Goal: Task Accomplishment & Management: Understand process/instructions

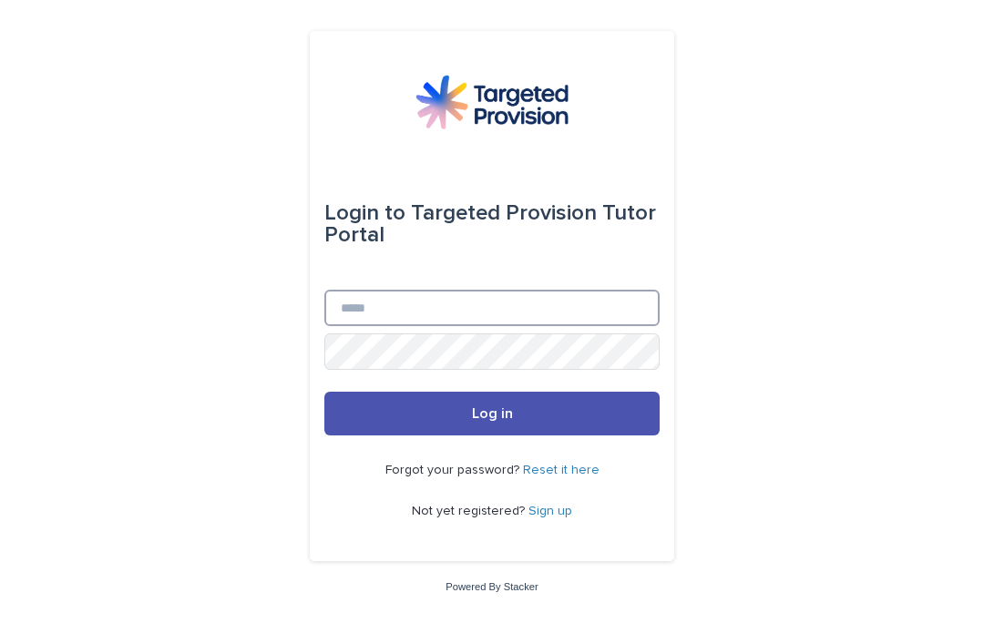
click at [604, 326] on input "Email" at bounding box center [491, 308] width 335 height 36
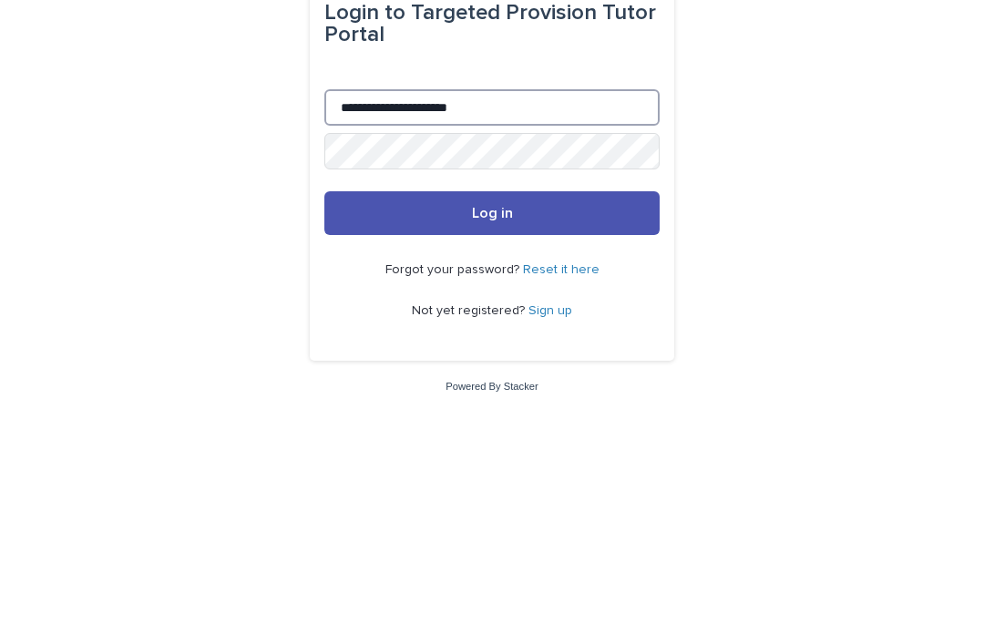
type input "**********"
click at [577, 392] on button "Log in" at bounding box center [491, 414] width 335 height 44
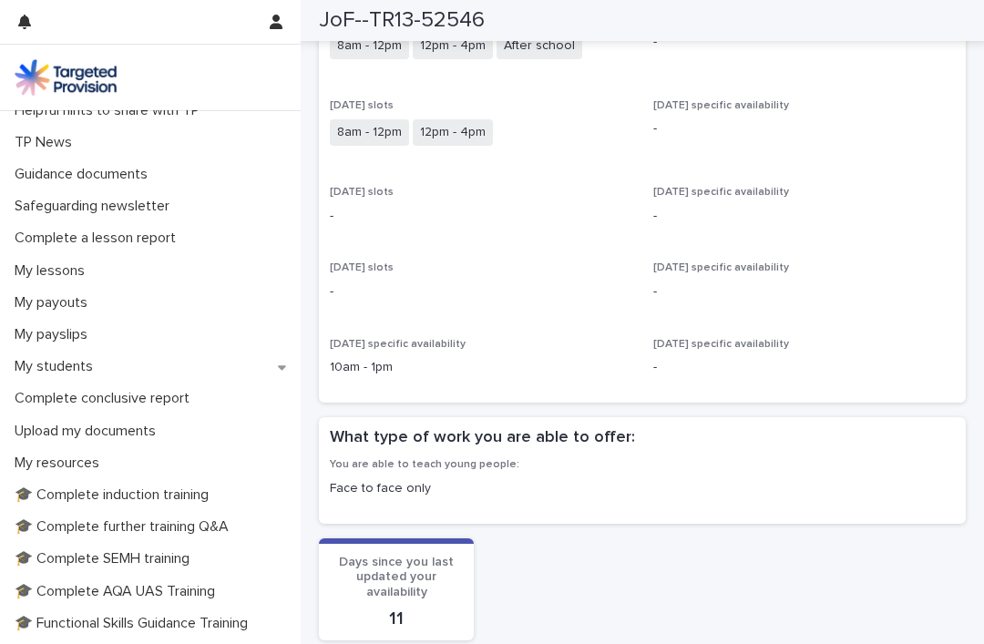
scroll to position [118, 0]
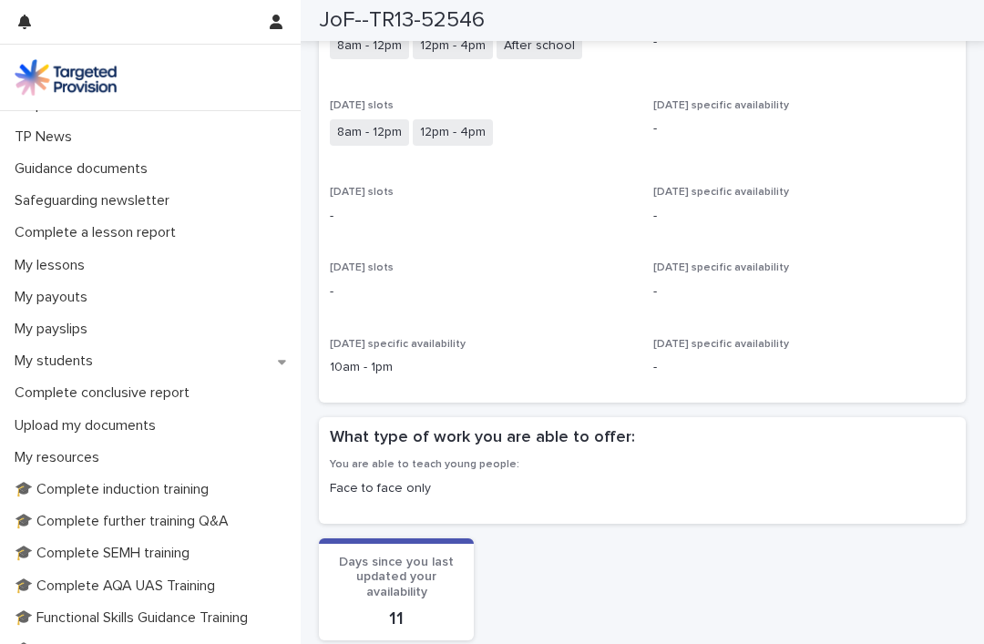
click at [180, 490] on p "🎓 Complete induction training" at bounding box center [115, 489] width 216 height 17
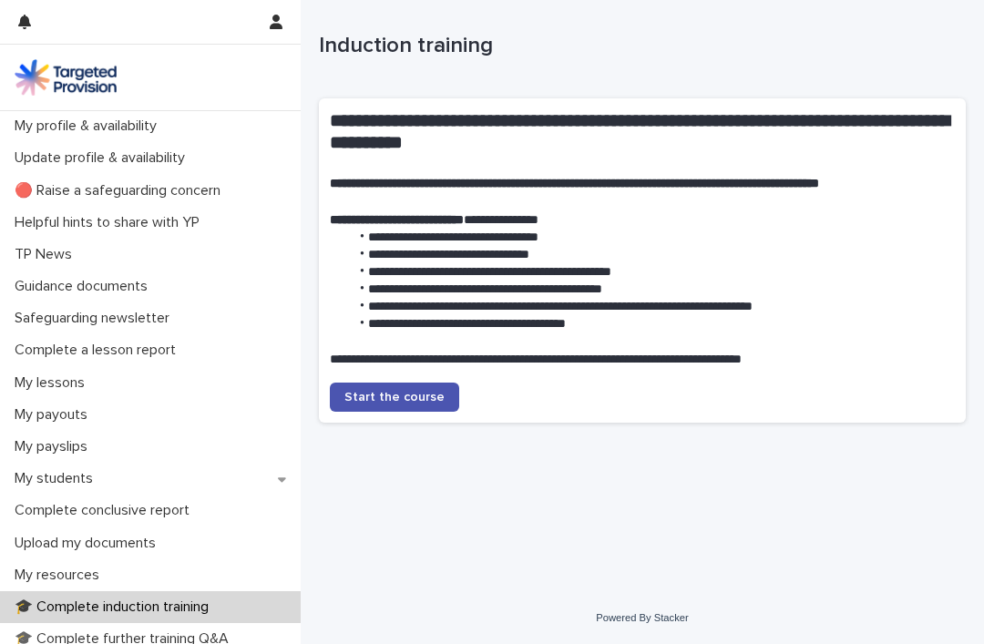
click at [419, 395] on span "Start the course" at bounding box center [394, 397] width 100 height 13
